Goal: Information Seeking & Learning: Learn about a topic

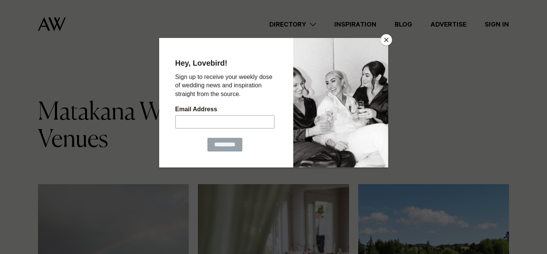
click at [386, 38] on button "Close" at bounding box center [385, 39] width 11 height 11
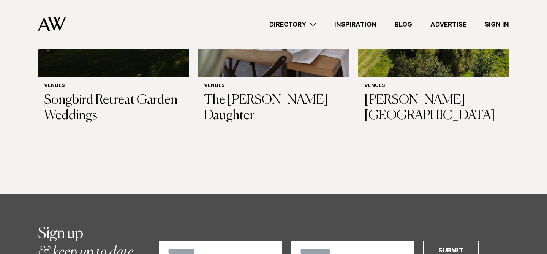
scroll to position [301, 0]
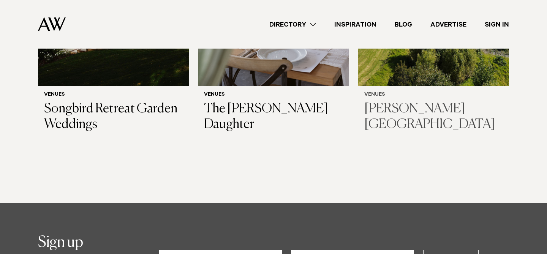
click at [398, 115] on h3 "[PERSON_NAME][GEOGRAPHIC_DATA]" at bounding box center [433, 116] width 139 height 31
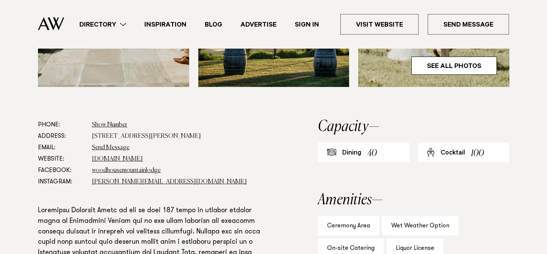
scroll to position [389, 0]
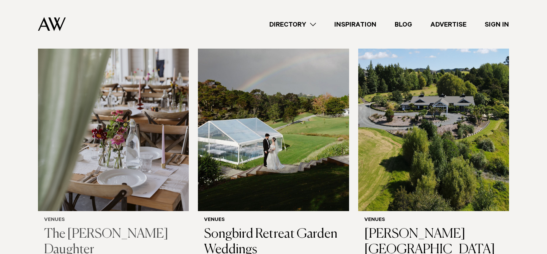
scroll to position [176, 0]
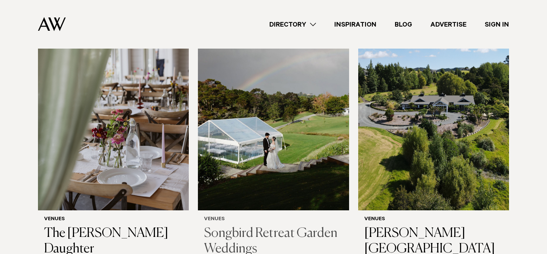
click at [228, 241] on h3 "Songbird Retreat Garden Weddings" at bounding box center [273, 241] width 139 height 31
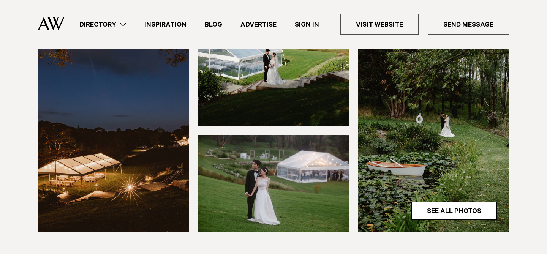
scroll to position [239, 0]
